Goal: Task Accomplishment & Management: Manage account settings

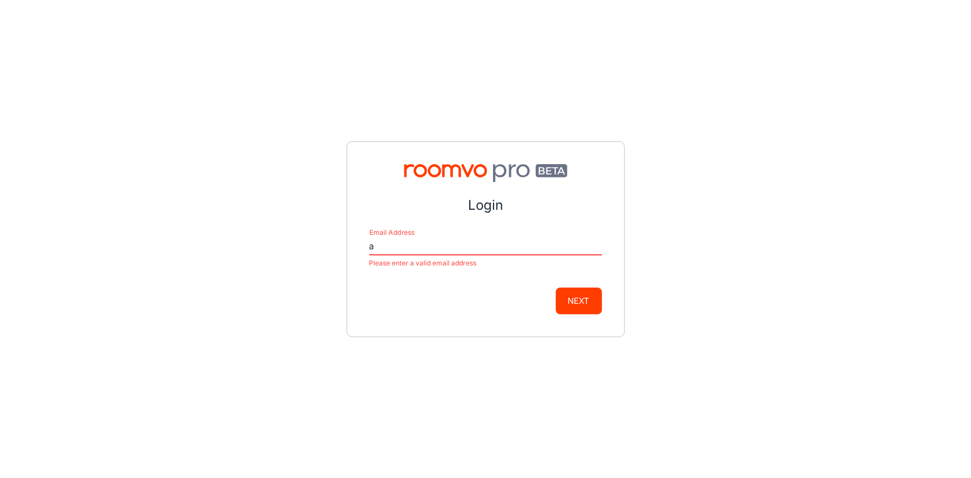
click at [384, 247] on input "a" at bounding box center [485, 247] width 233 height 18
type input "[EMAIL_ADDRESS][DOMAIN_NAME]"
click at [583, 304] on button "Next" at bounding box center [579, 301] width 46 height 27
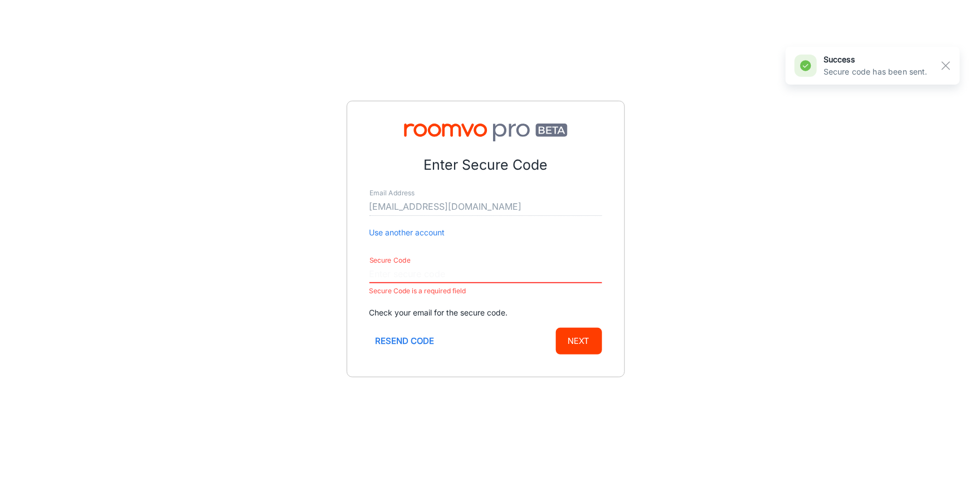
paste input "528054"
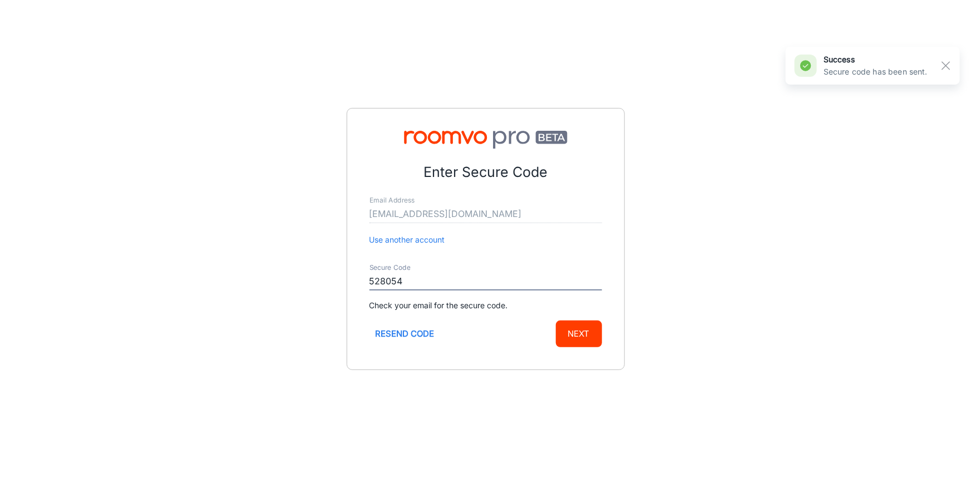
type input "528054"
click at [584, 333] on button "Next" at bounding box center [579, 334] width 46 height 27
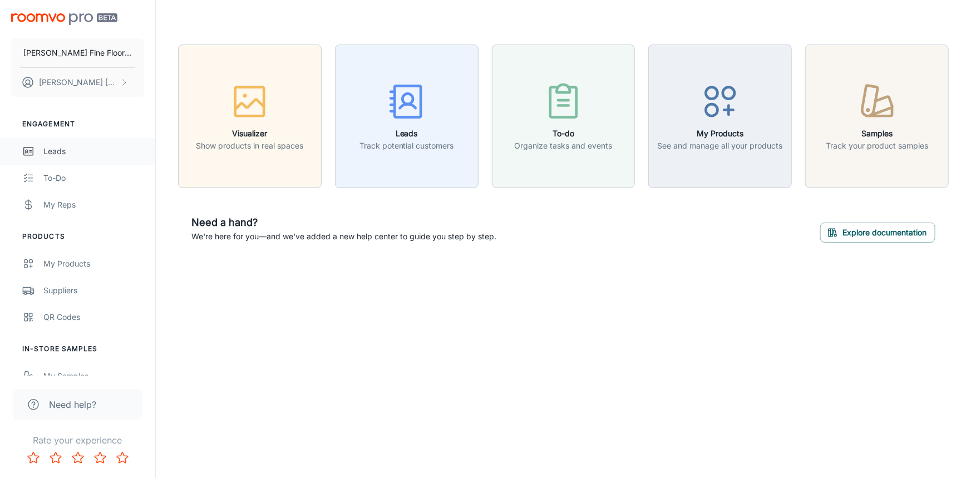
click at [63, 155] on div "Leads" at bounding box center [93, 151] width 101 height 12
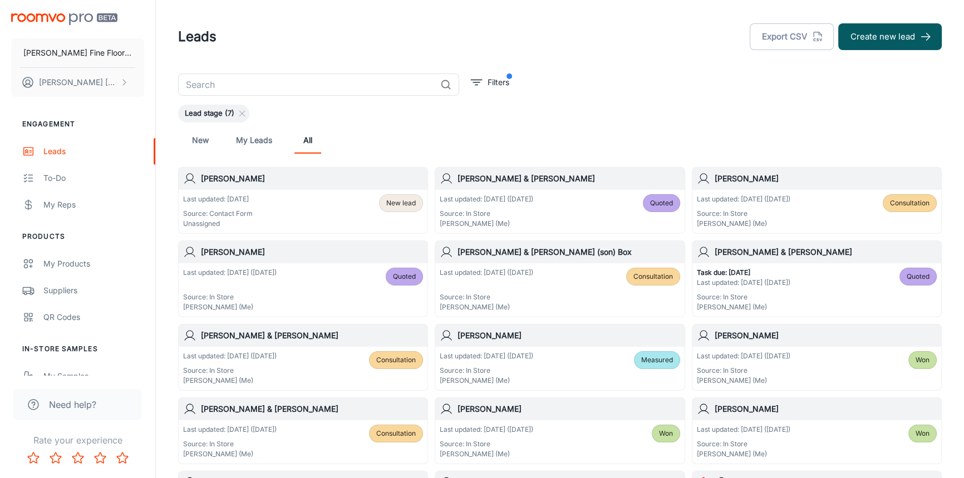
click at [300, 186] on div "[PERSON_NAME]" at bounding box center [303, 178] width 249 height 22
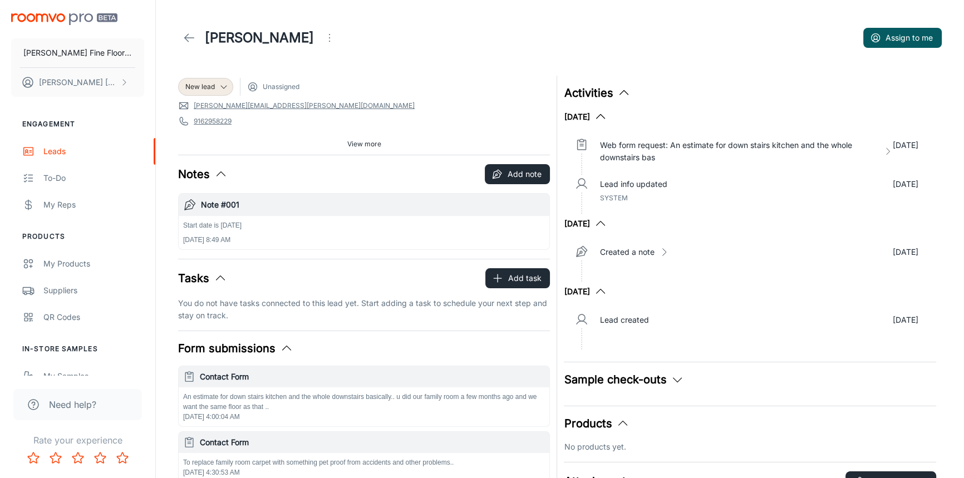
click at [191, 40] on icon at bounding box center [189, 37] width 13 height 13
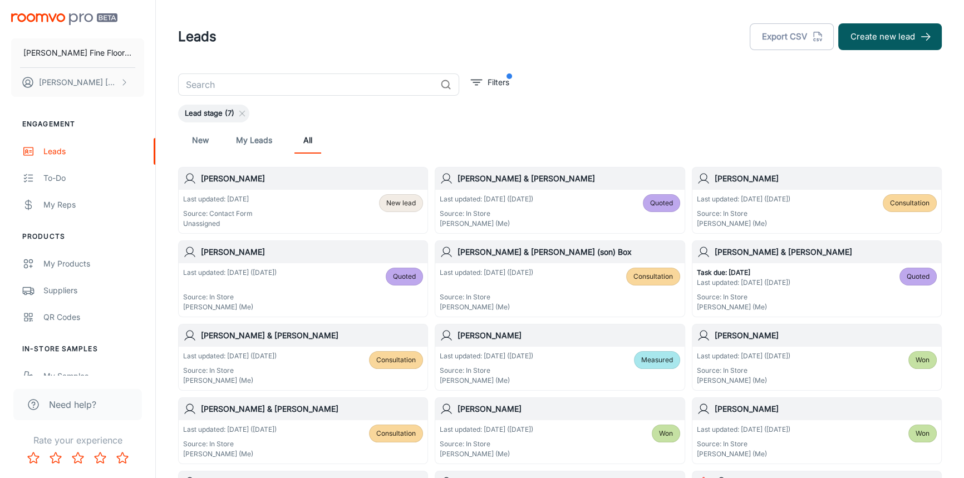
click at [580, 184] on h6 "[PERSON_NAME] & [PERSON_NAME]" at bounding box center [568, 179] width 222 height 12
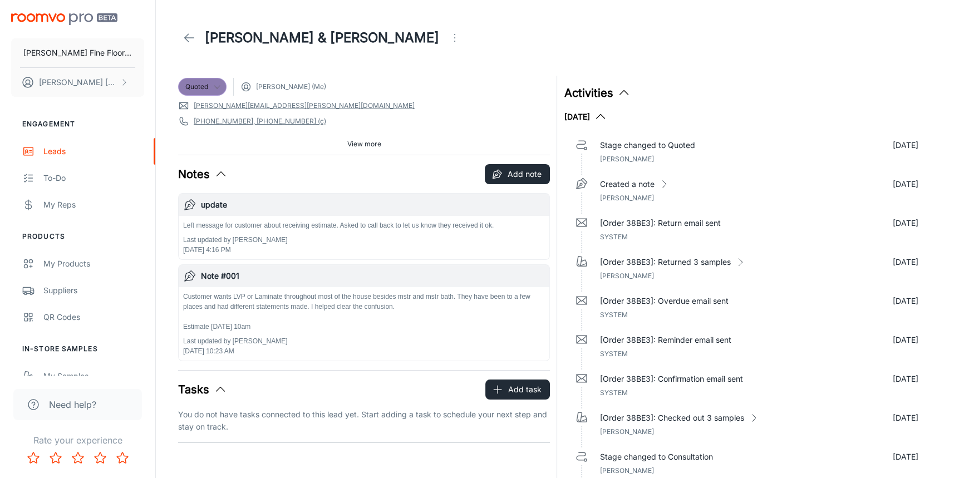
click at [219, 86] on polyline at bounding box center [217, 87] width 6 height 3
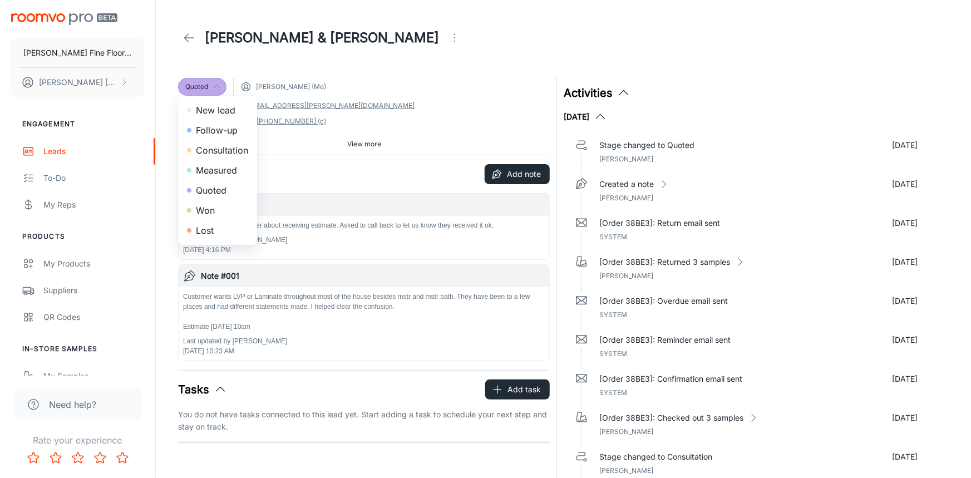
click at [202, 209] on li "Won" at bounding box center [217, 210] width 79 height 20
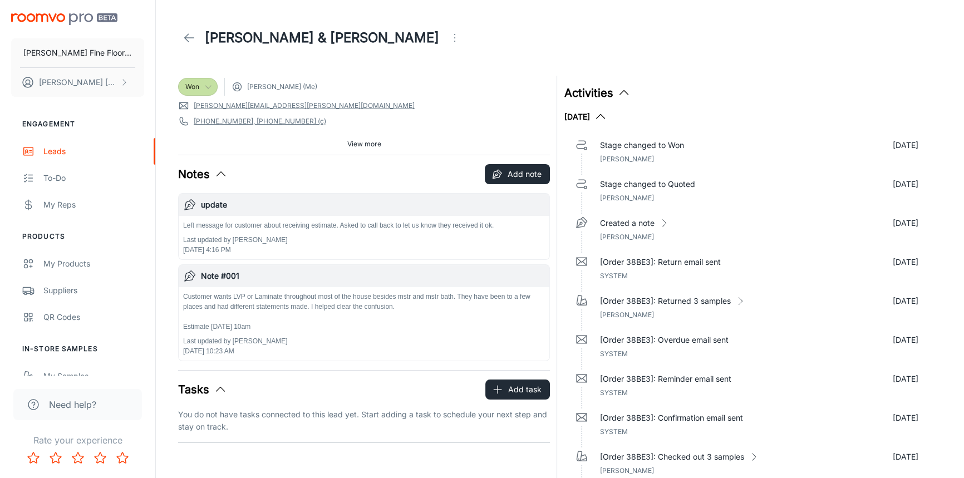
click at [188, 38] on line at bounding box center [189, 38] width 9 height 0
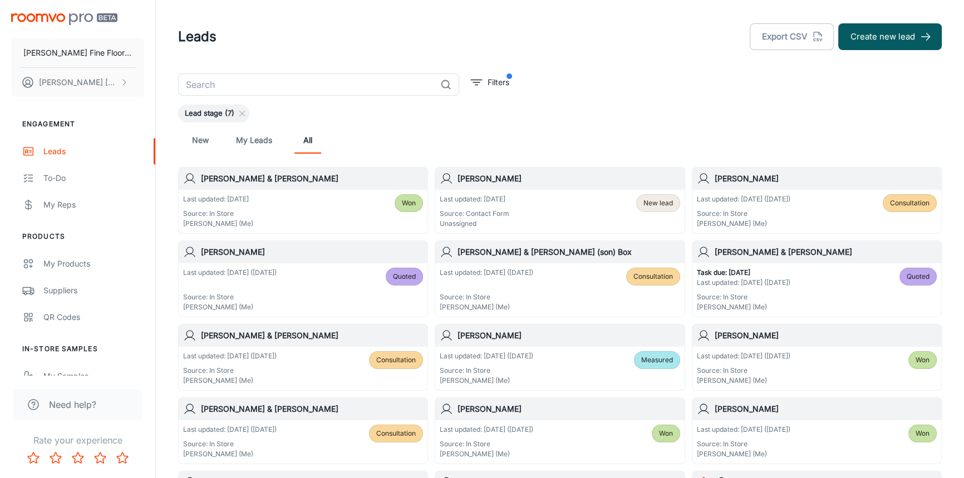
click at [568, 190] on div "Last updated: [DATE] Source: Contact Form Unassigned New lead" at bounding box center [559, 211] width 249 height 43
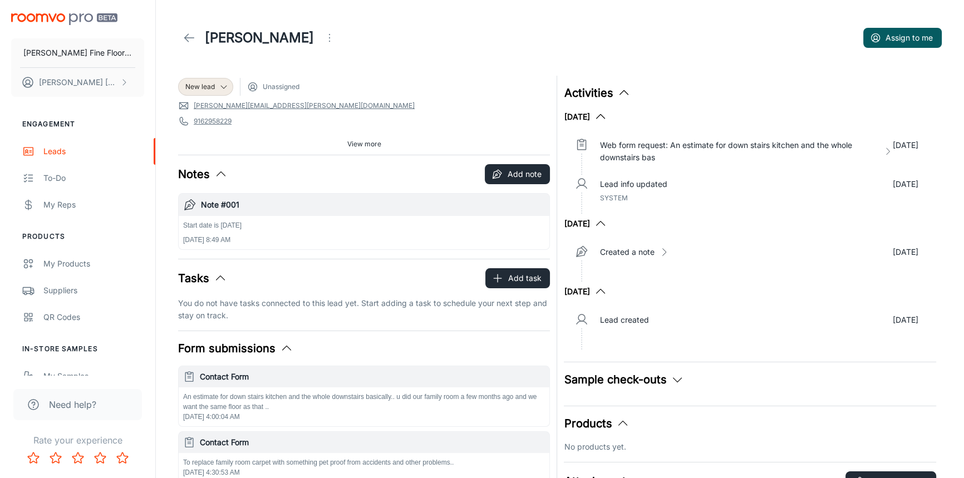
click at [334, 346] on div "Form submissions" at bounding box center [364, 348] width 372 height 17
click at [284, 349] on icon "button" at bounding box center [286, 348] width 13 height 13
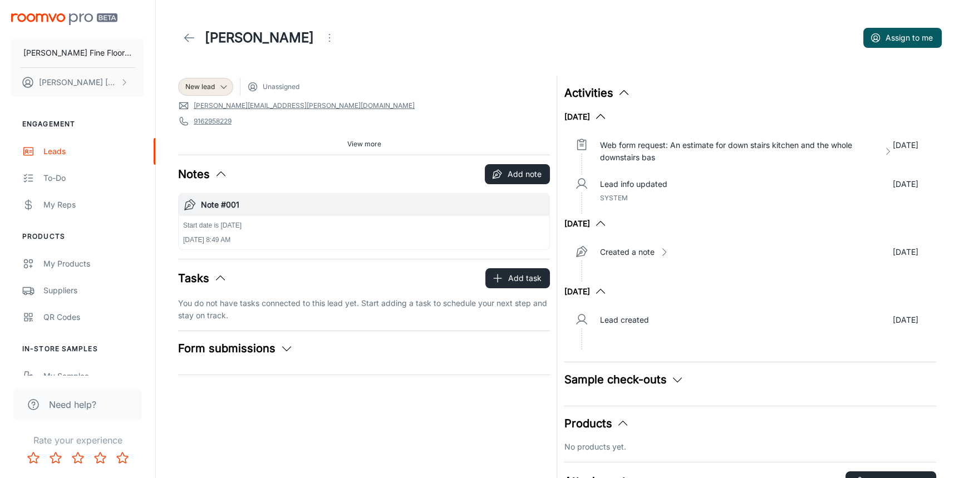
click at [282, 348] on icon "button" at bounding box center [286, 348] width 13 height 13
